Goal: Information Seeking & Learning: Learn about a topic

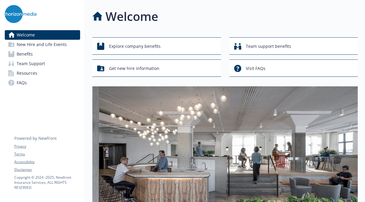
click at [34, 55] on link "Benefits" at bounding box center [42, 54] width 75 height 10
click at [27, 70] on span "Resources" at bounding box center [27, 73] width 21 height 10
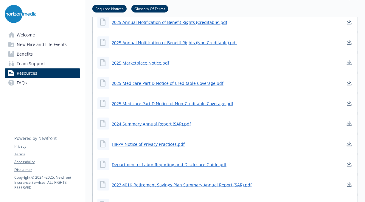
scroll to position [328, 0]
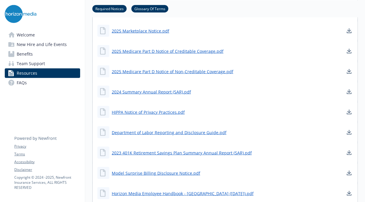
click at [36, 52] on link "Benefits" at bounding box center [42, 54] width 75 height 10
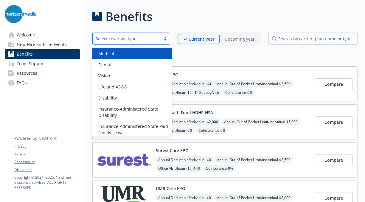
click at [155, 38] on div "Select coverage type" at bounding box center [127, 38] width 62 height 6
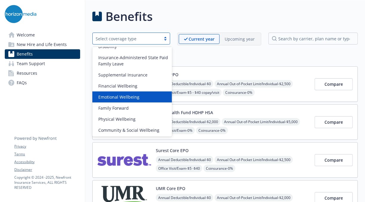
scroll to position [69, 0]
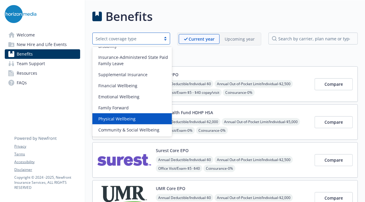
click at [124, 117] on span "Physical Wellbeing" at bounding box center [116, 118] width 37 height 6
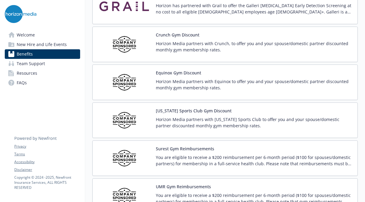
scroll to position [89, 0]
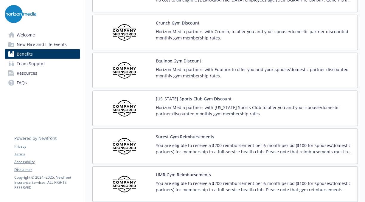
click at [164, 56] on div "Equinox Gym Discount Horizon Media partners with Equinox to offer you and your …" at bounding box center [225, 69] width 266 height 35
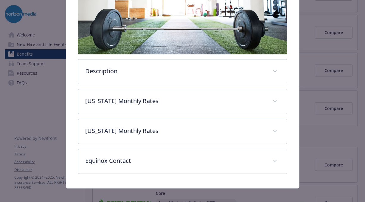
scroll to position [145, 0]
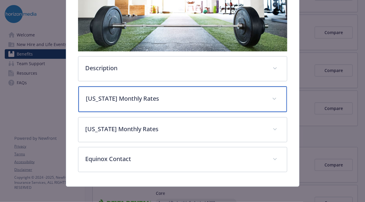
click at [255, 94] on p "[US_STATE] Monthly Rates" at bounding box center [175, 98] width 179 height 9
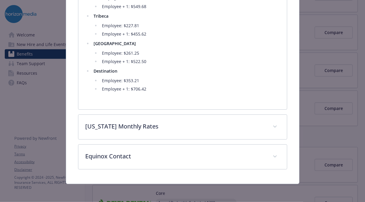
scroll to position [439, 0]
